Goal: Go to known website

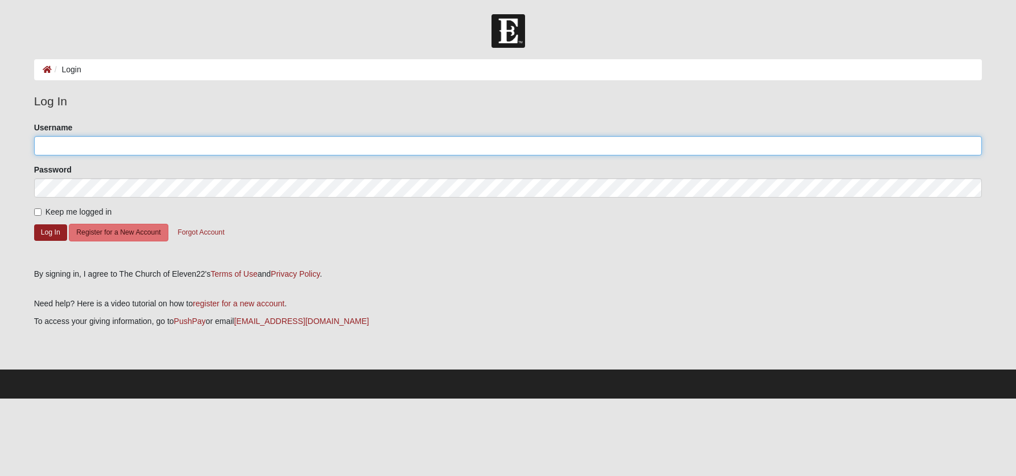
type input "ericheckl"
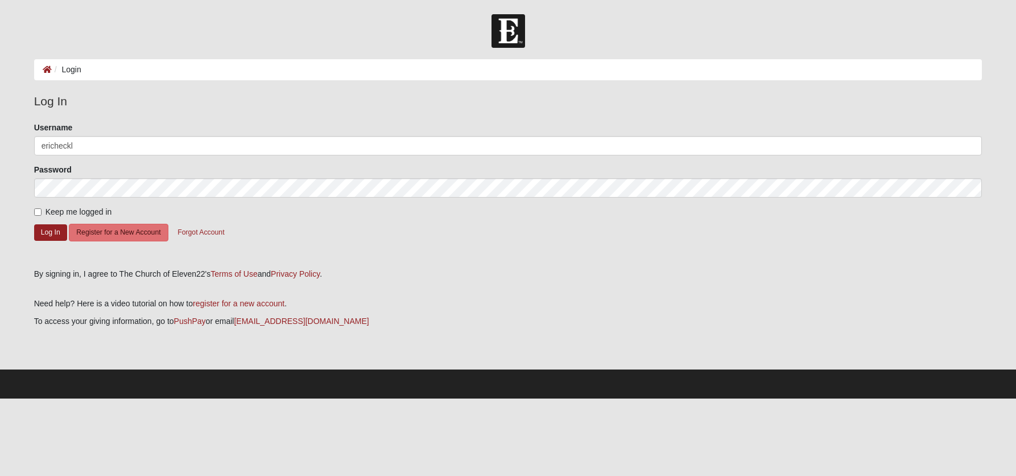
click at [48, 211] on span "Keep me logged in" at bounding box center [79, 211] width 67 height 9
click at [42, 211] on input "Keep me logged in" at bounding box center [37, 211] width 7 height 7
checkbox input "true"
click at [47, 231] on button "Log In" at bounding box center [50, 232] width 33 height 16
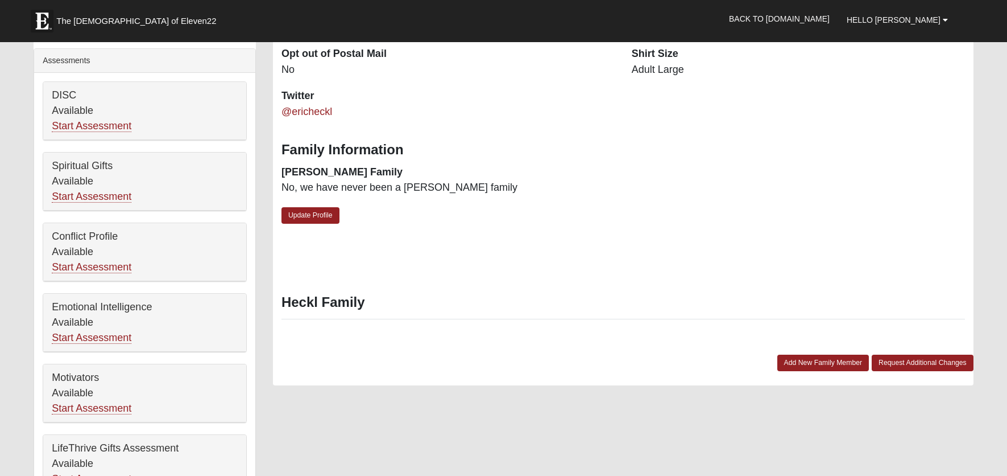
scroll to position [626, 0]
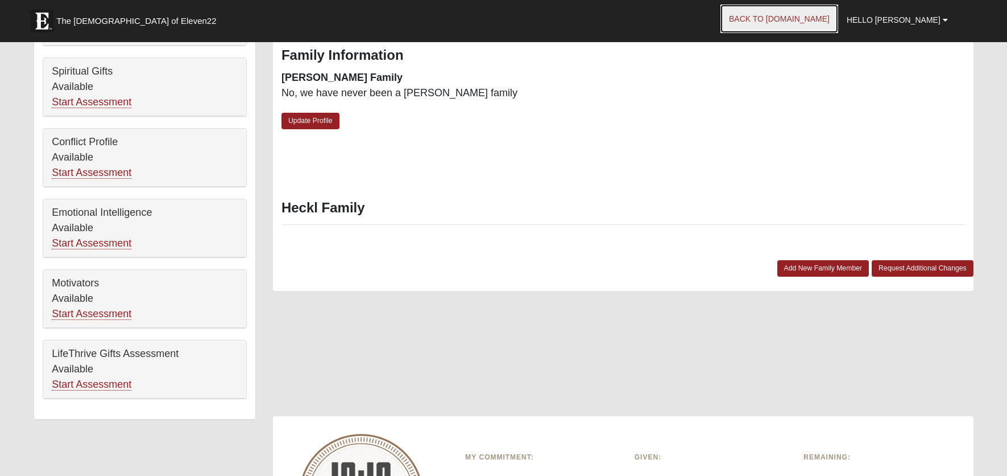
click at [808, 21] on link "Back to [DOMAIN_NAME]" at bounding box center [780, 19] width 118 height 28
